Goal: Task Accomplishment & Management: Use online tool/utility

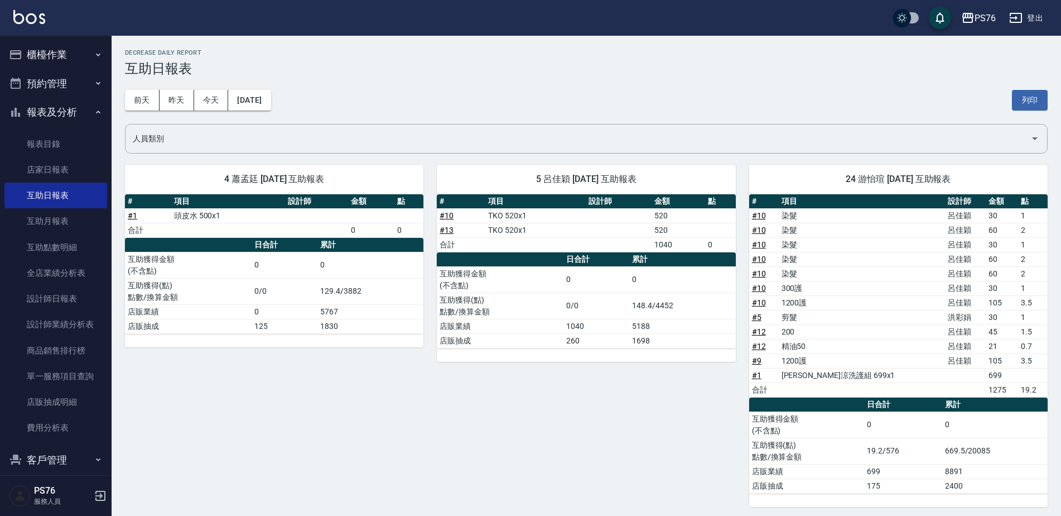
scroll to position [107, 0]
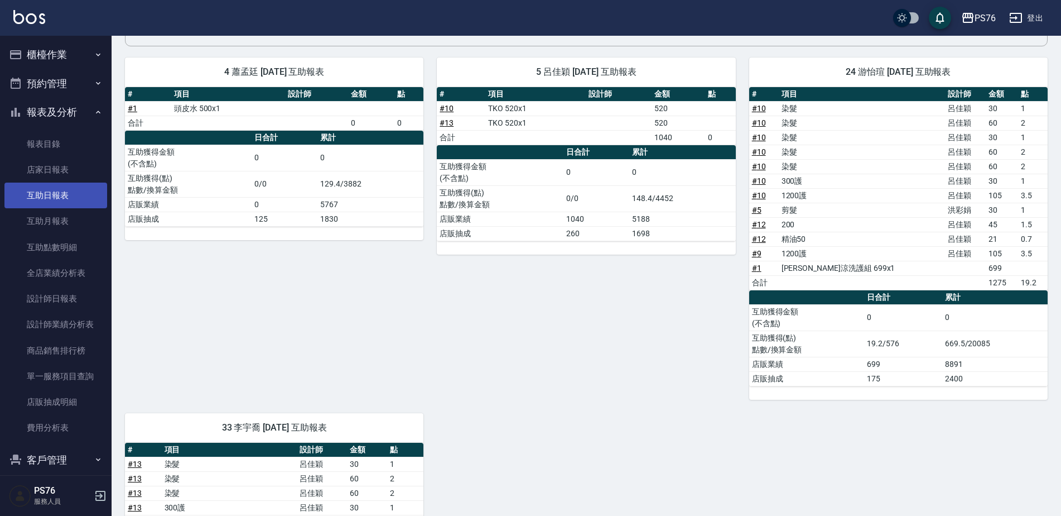
click at [84, 187] on link "互助日報表" at bounding box center [55, 195] width 103 height 26
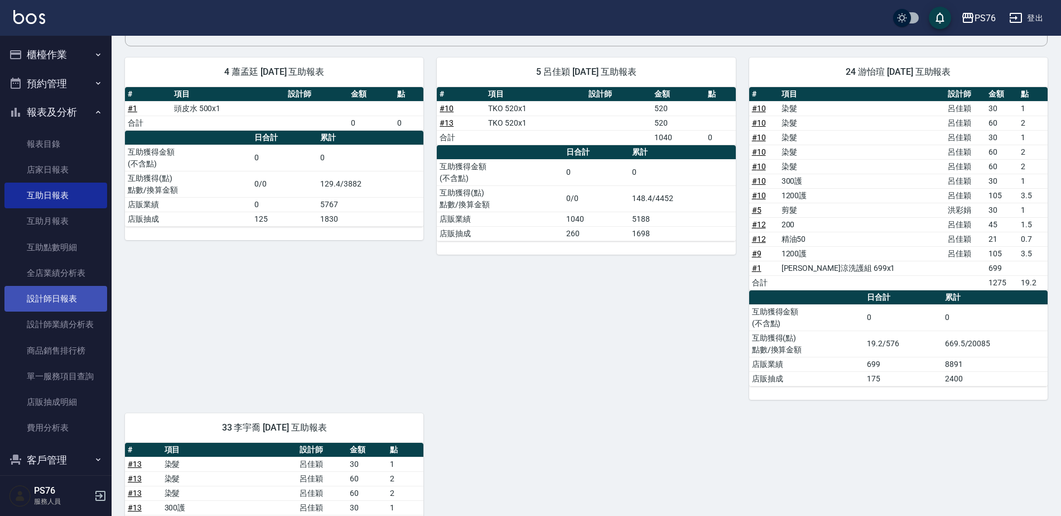
click at [71, 297] on link "設計師日報表" at bounding box center [55, 299] width 103 height 26
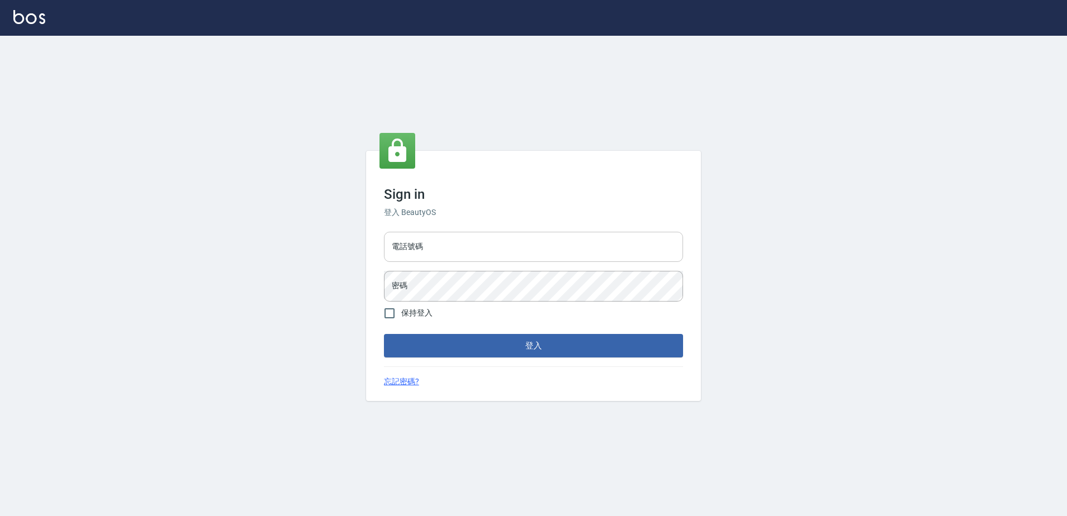
click at [480, 255] on input "電話號碼" at bounding box center [533, 247] width 299 height 30
type input "0426865599"
click at [384, 334] on button "登入" at bounding box center [533, 345] width 299 height 23
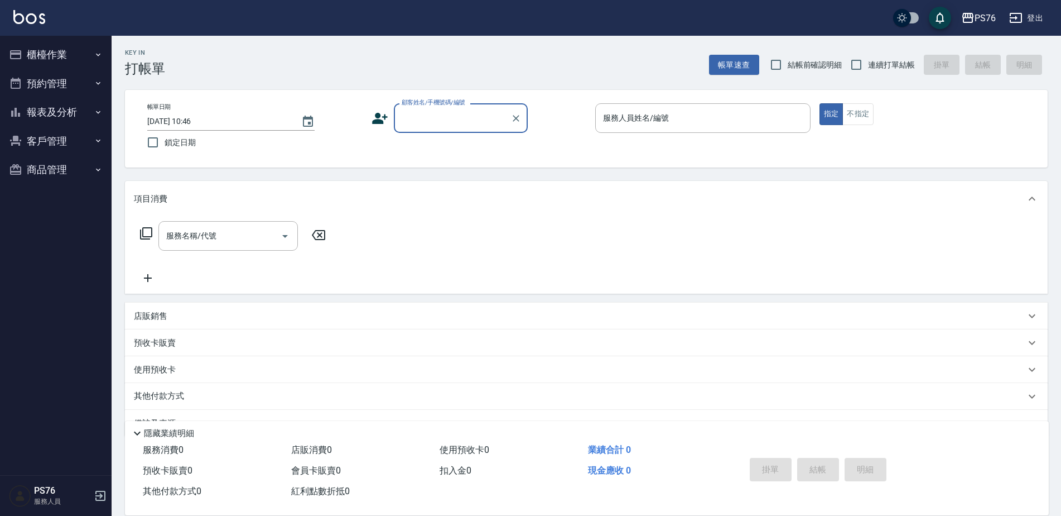
click at [90, 120] on button "報表及分析" at bounding box center [55, 112] width 103 height 29
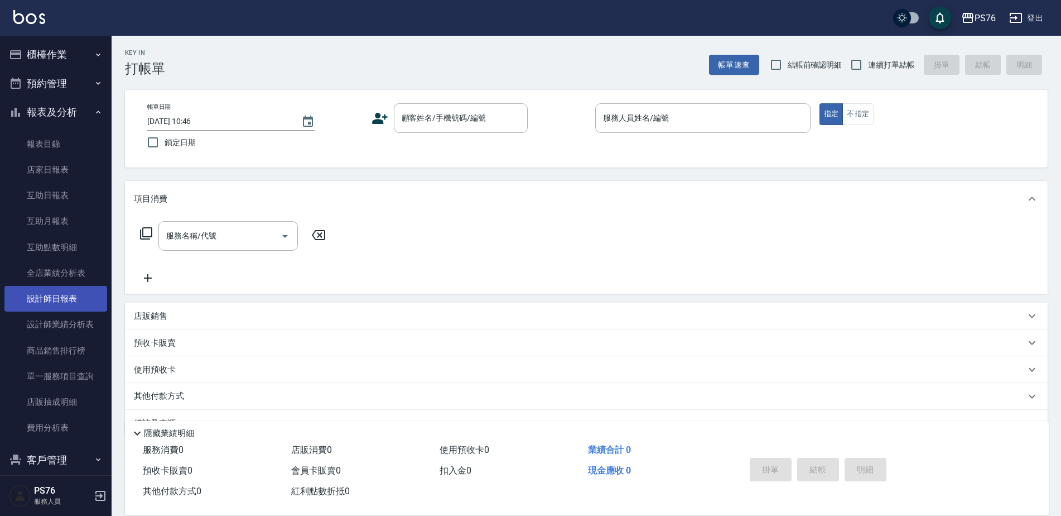
click at [74, 301] on link "設計師日報表" at bounding box center [55, 299] width 103 height 26
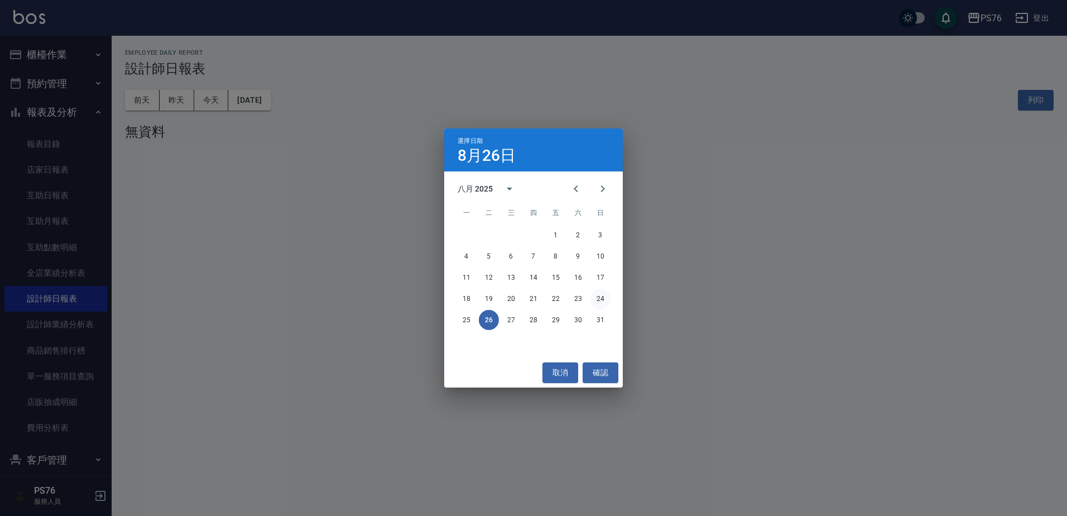
click at [600, 301] on button "24" at bounding box center [600, 298] width 20 height 20
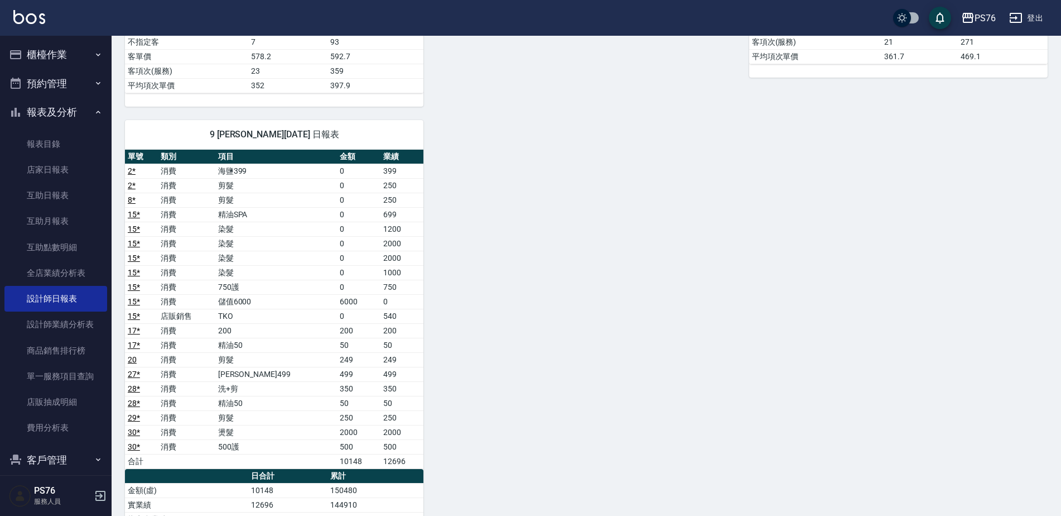
scroll to position [896, 0]
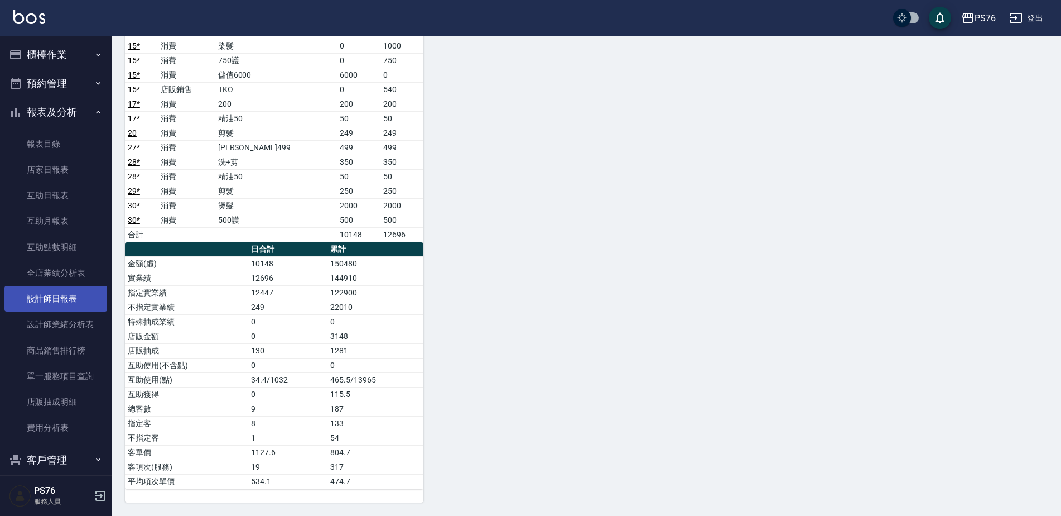
click at [72, 294] on link "設計師日報表" at bounding box center [55, 299] width 103 height 26
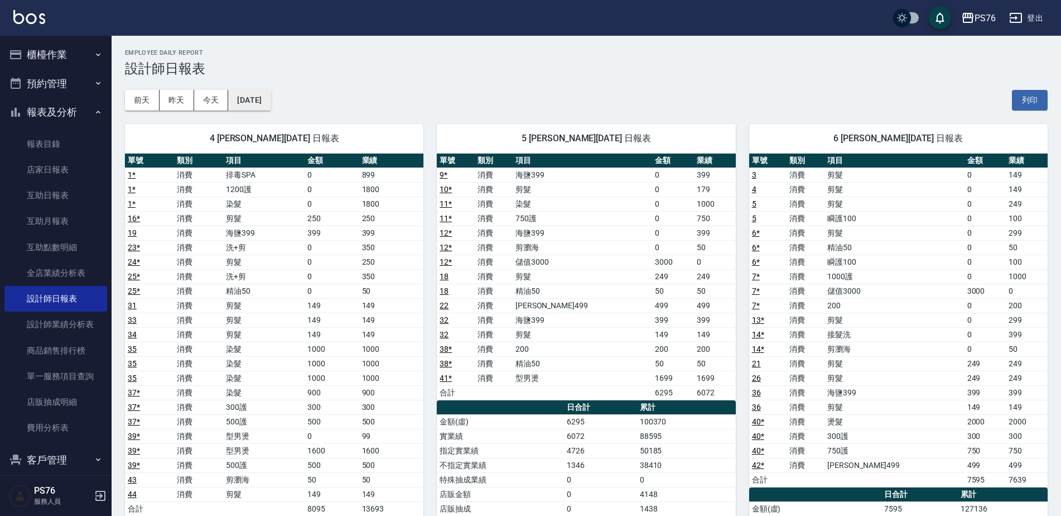
click at [271, 107] on button "[DATE]" at bounding box center [249, 100] width 42 height 21
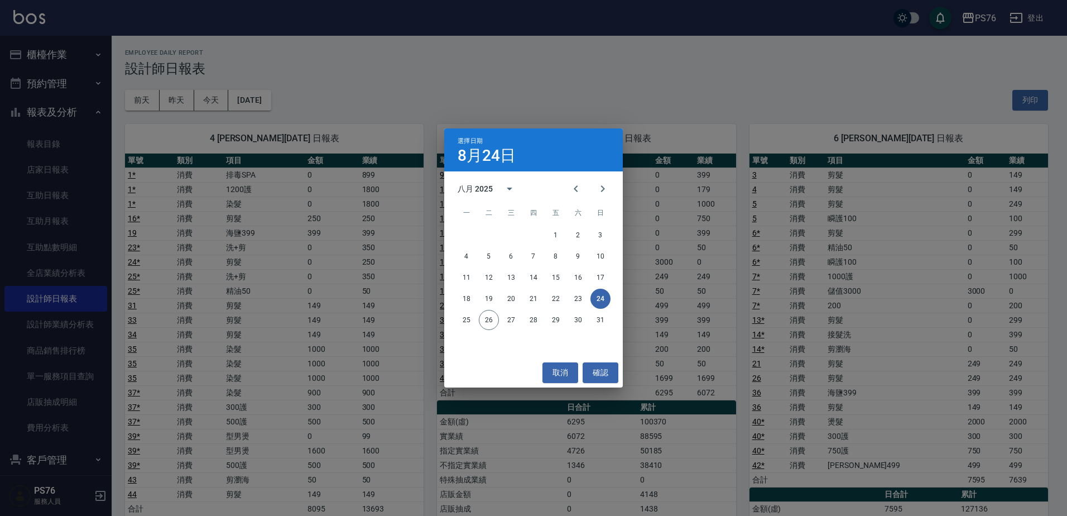
click at [599, 299] on button "24" at bounding box center [600, 298] width 20 height 20
click at [577, 301] on button "23" at bounding box center [578, 298] width 20 height 20
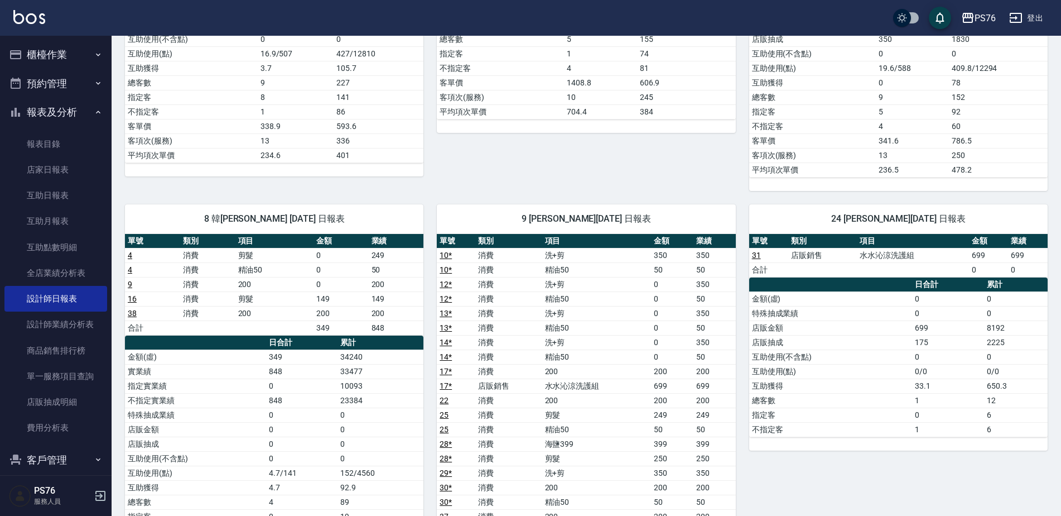
scroll to position [502, 0]
